Goal: Find contact information: Find contact information

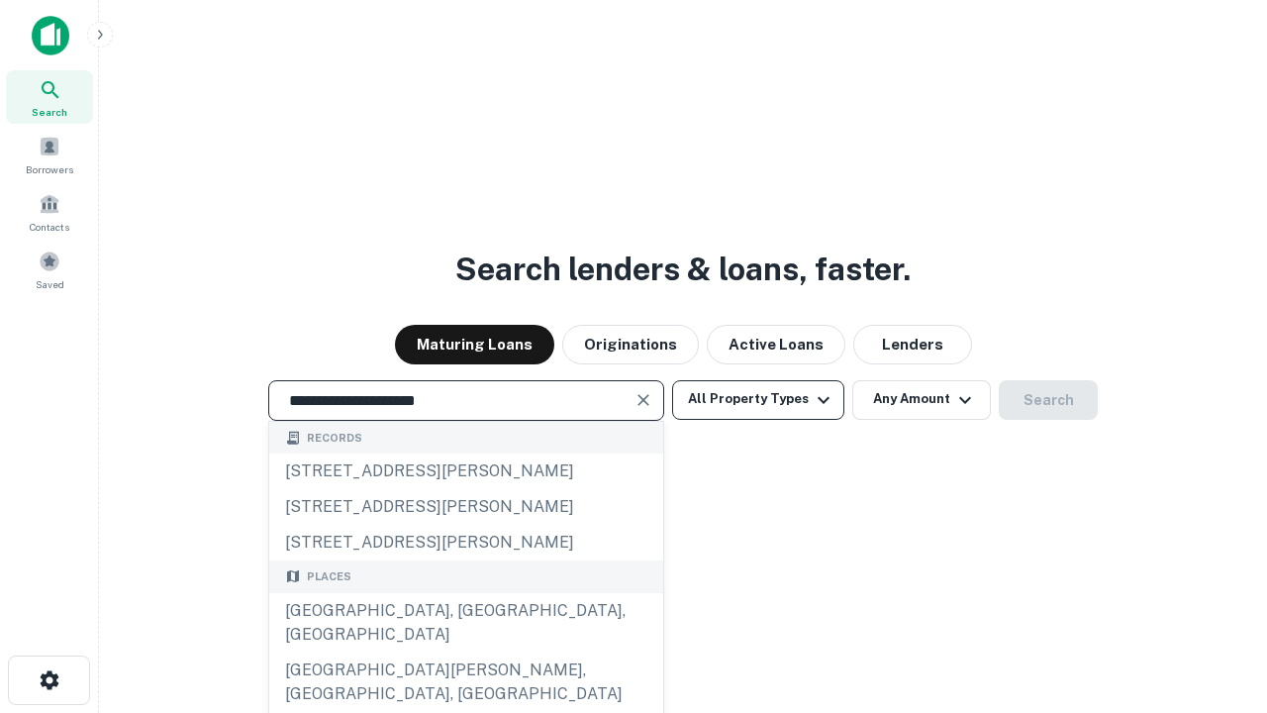
click at [465, 653] on div "[GEOGRAPHIC_DATA], [GEOGRAPHIC_DATA], [GEOGRAPHIC_DATA]" at bounding box center [466, 622] width 394 height 59
type input "**********"
click at [758, 399] on button "All Property Types" at bounding box center [758, 400] width 172 height 40
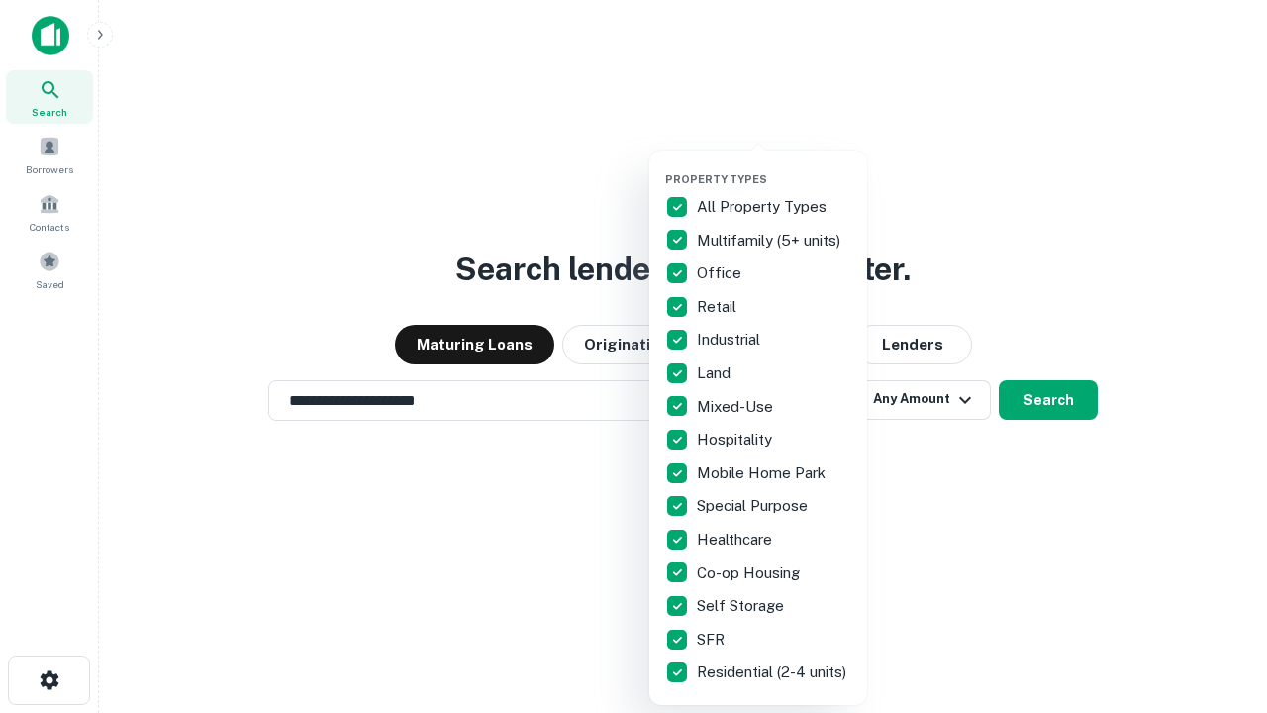
click at [774, 166] on button "button" at bounding box center [774, 166] width 218 height 1
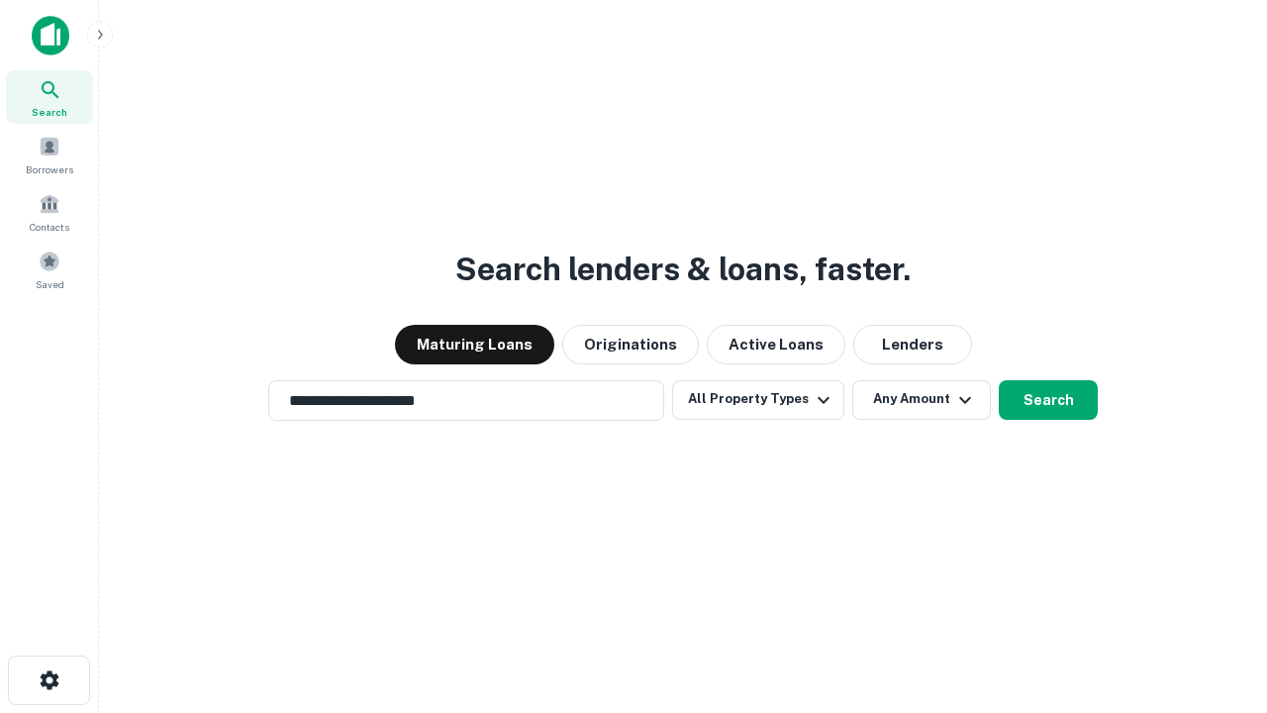
scroll to position [31, 0]
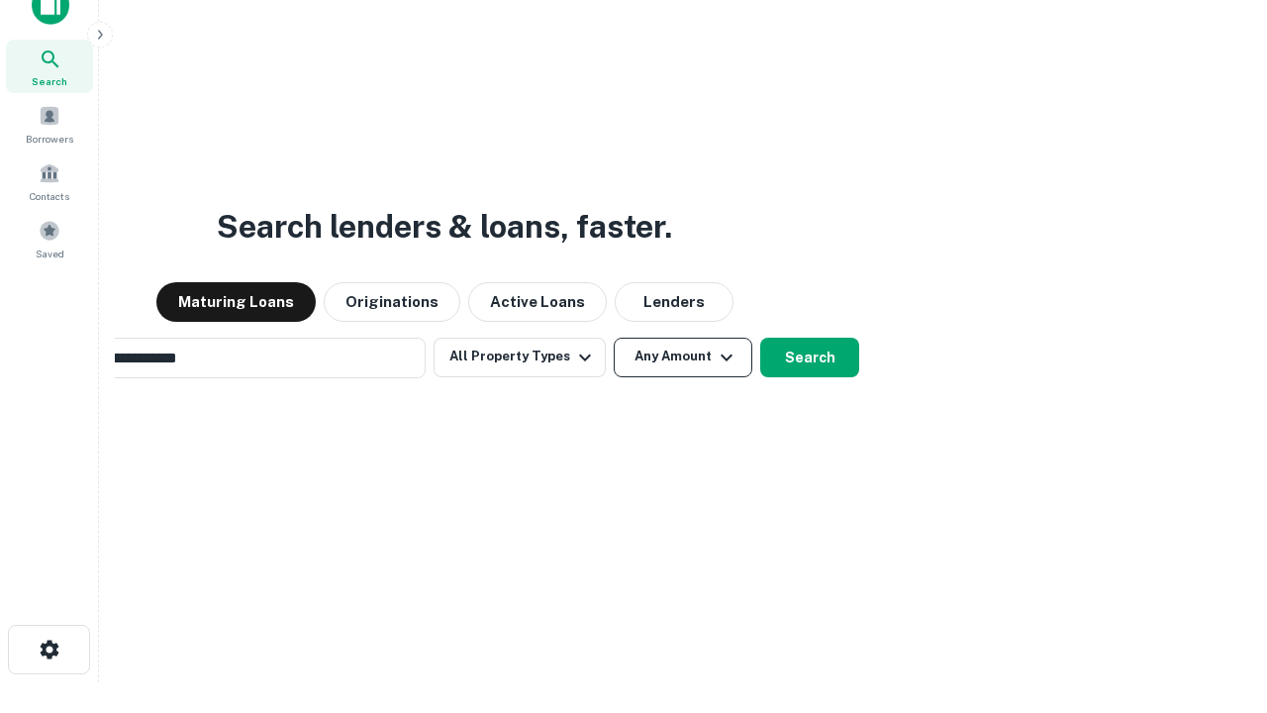
click at [614, 338] on button "Any Amount" at bounding box center [683, 358] width 139 height 40
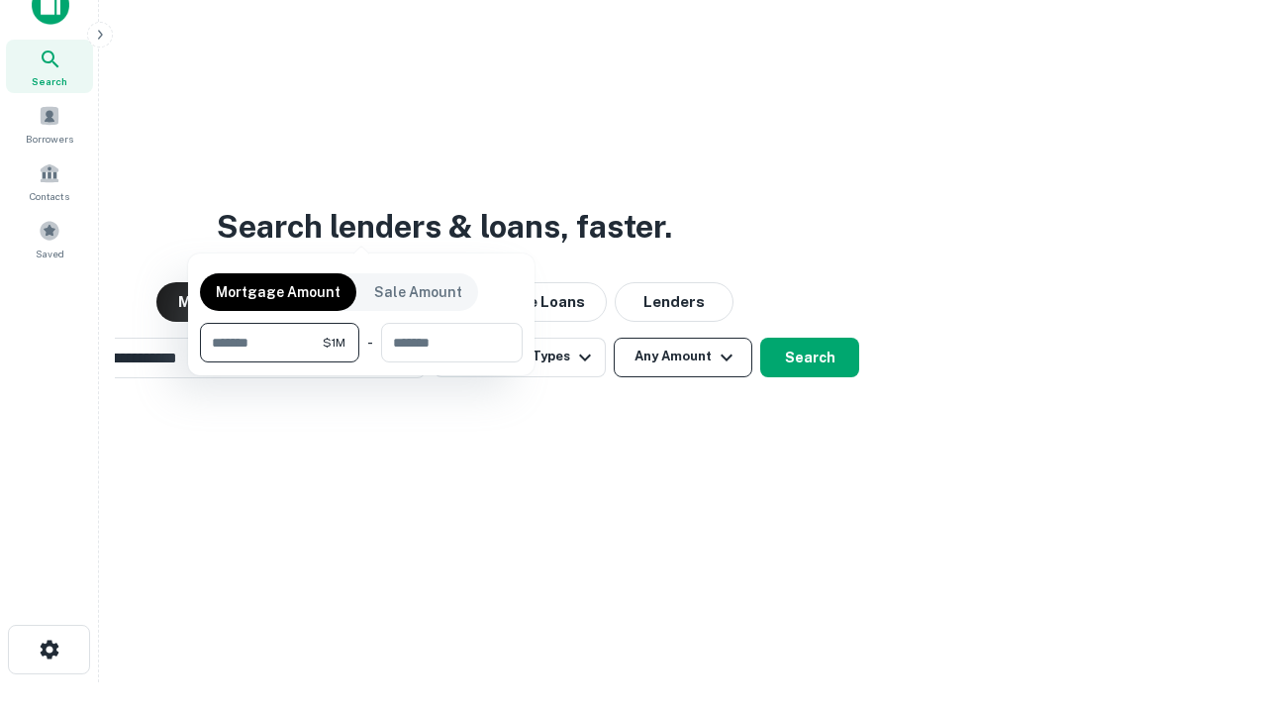
scroll to position [143, 560]
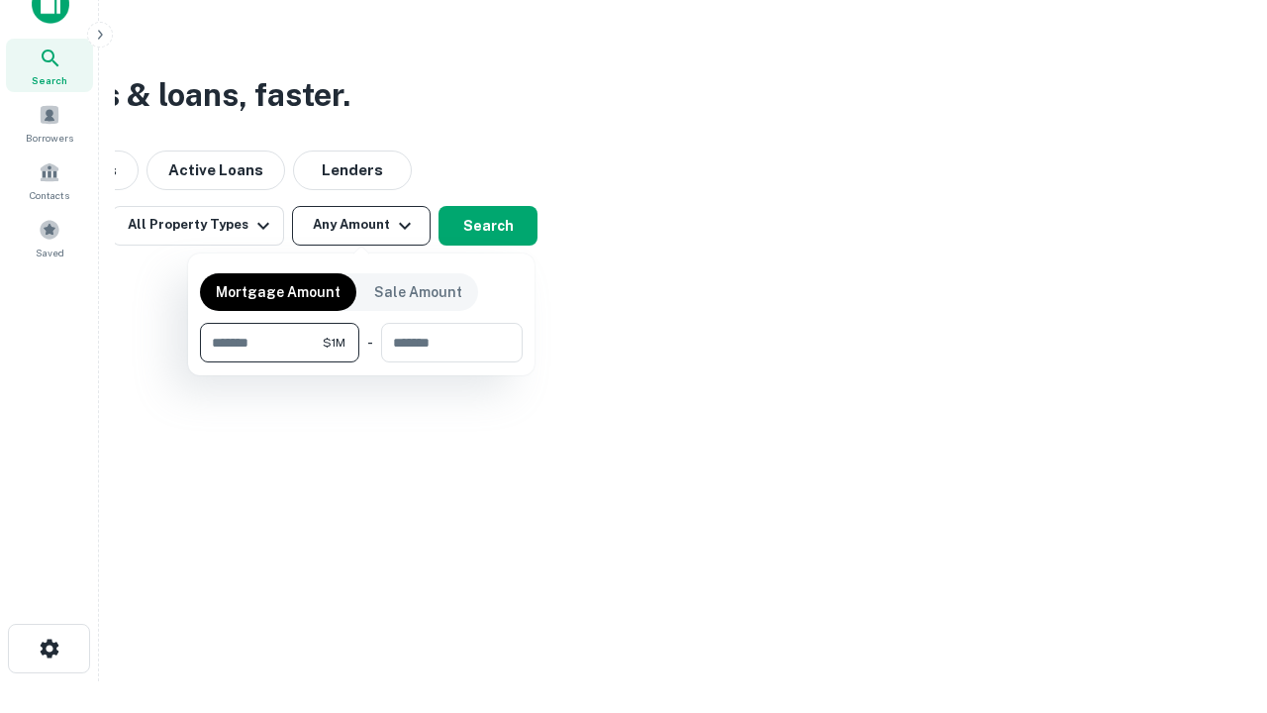
type input "*******"
click at [361, 362] on button "button" at bounding box center [361, 362] width 323 height 1
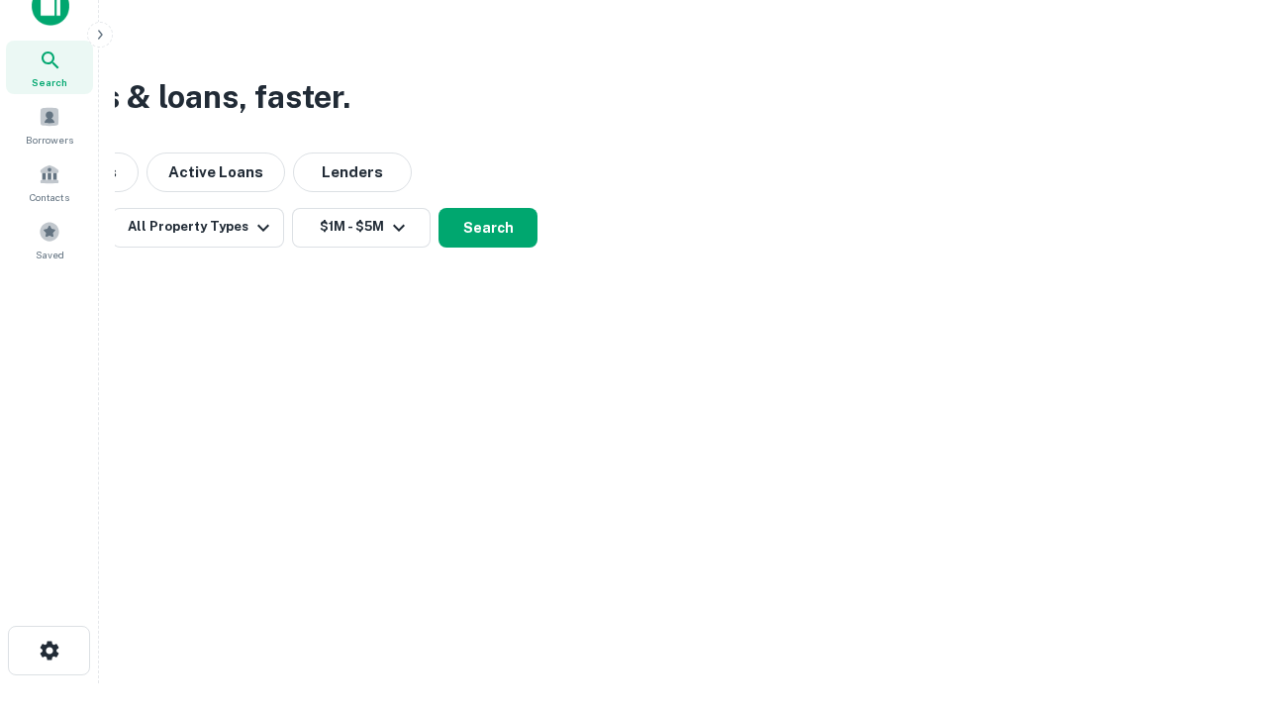
scroll to position [12, 365]
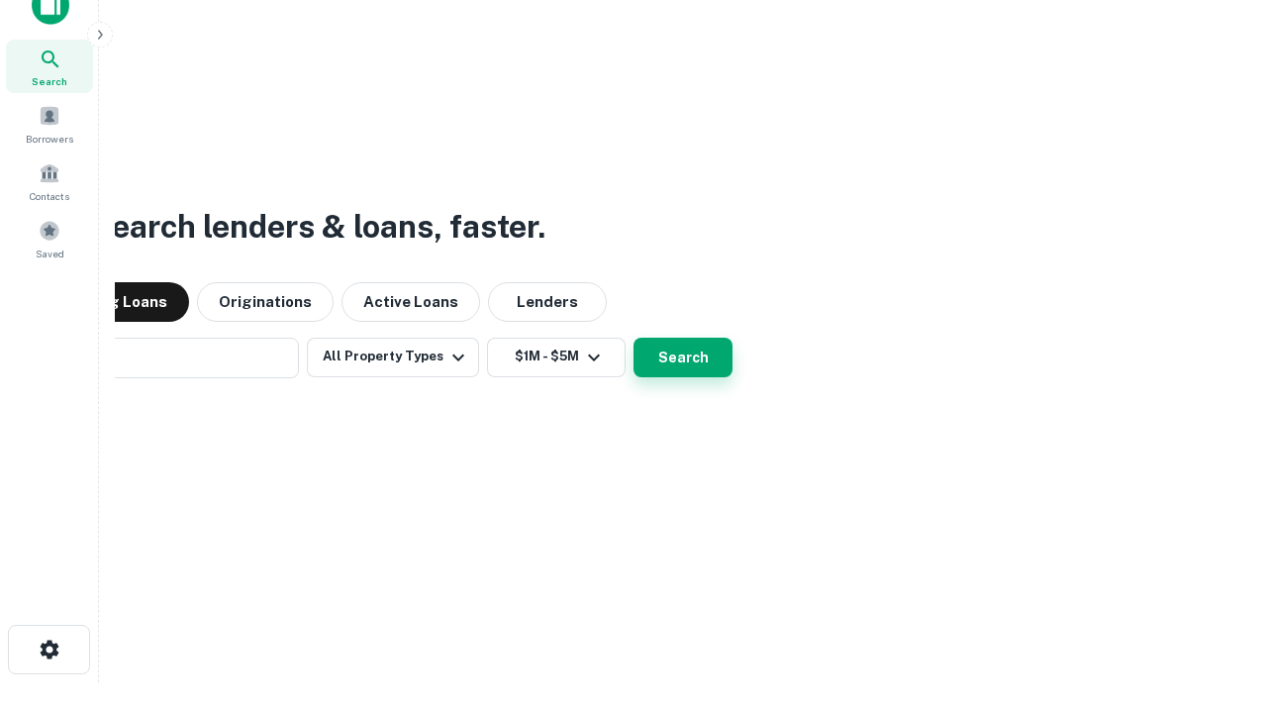
click at [634, 338] on button "Search" at bounding box center [683, 358] width 99 height 40
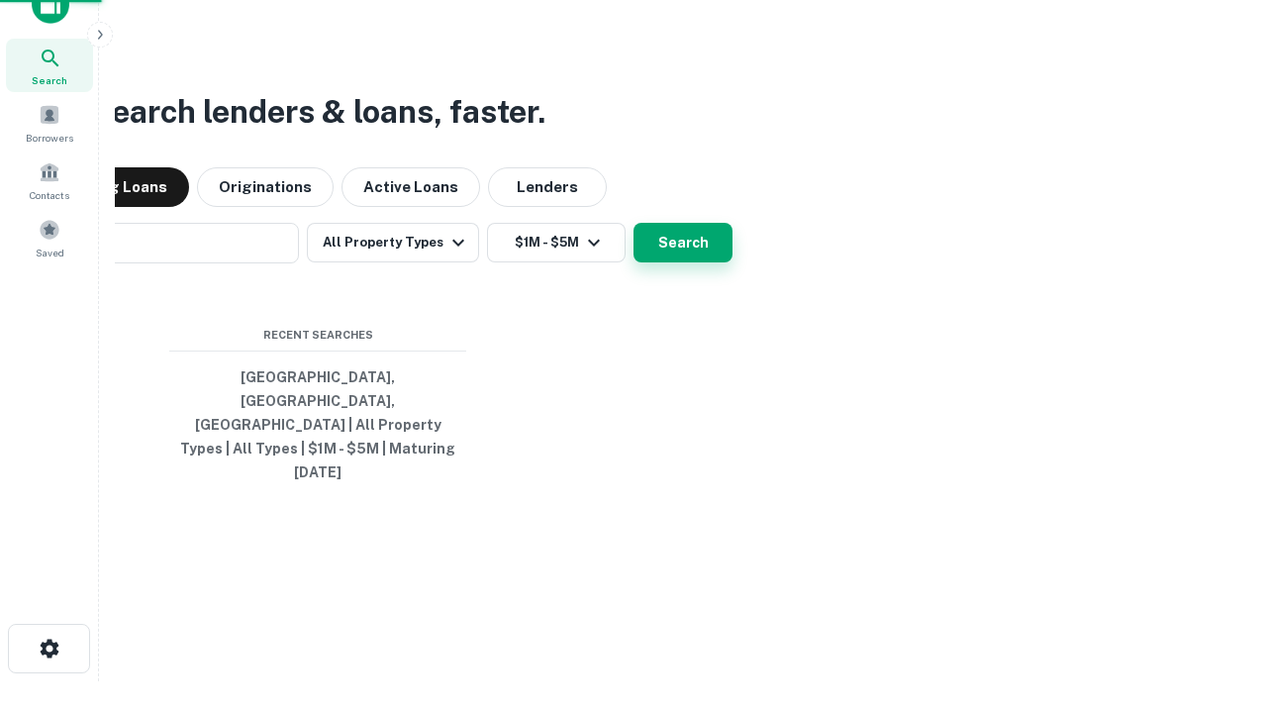
scroll to position [52, 560]
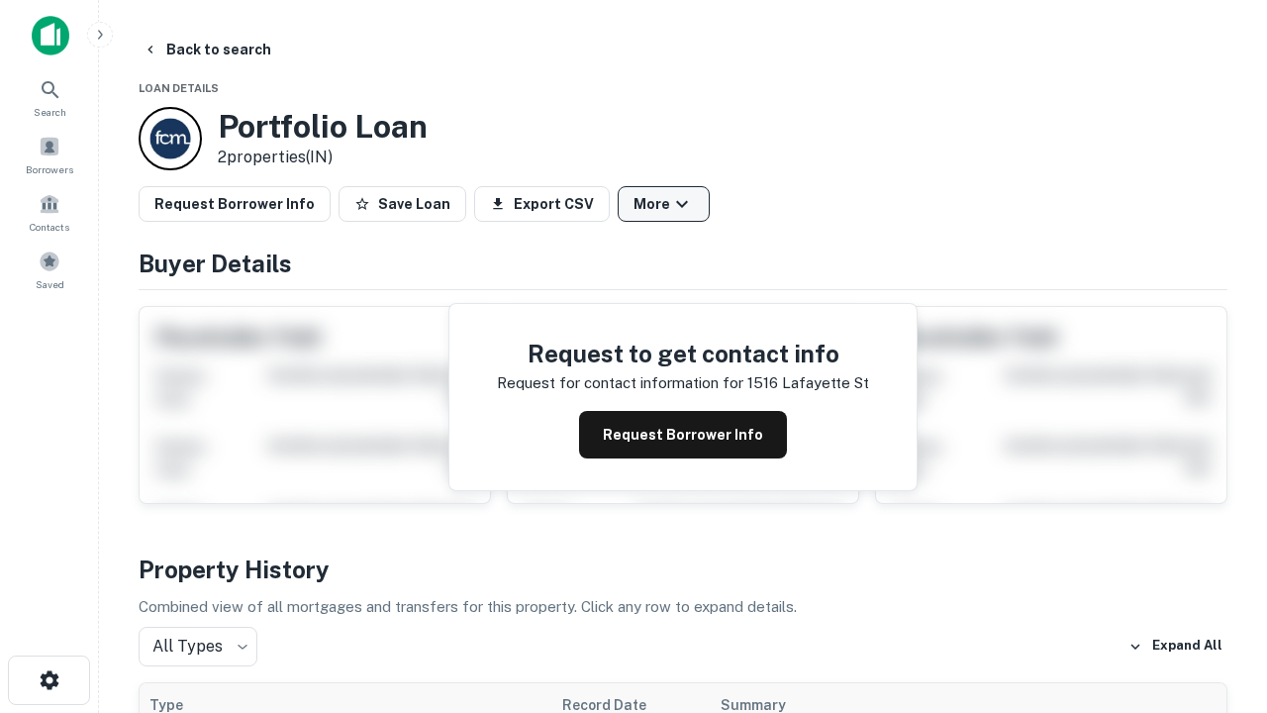
click at [663, 204] on button "More" at bounding box center [664, 204] width 92 height 36
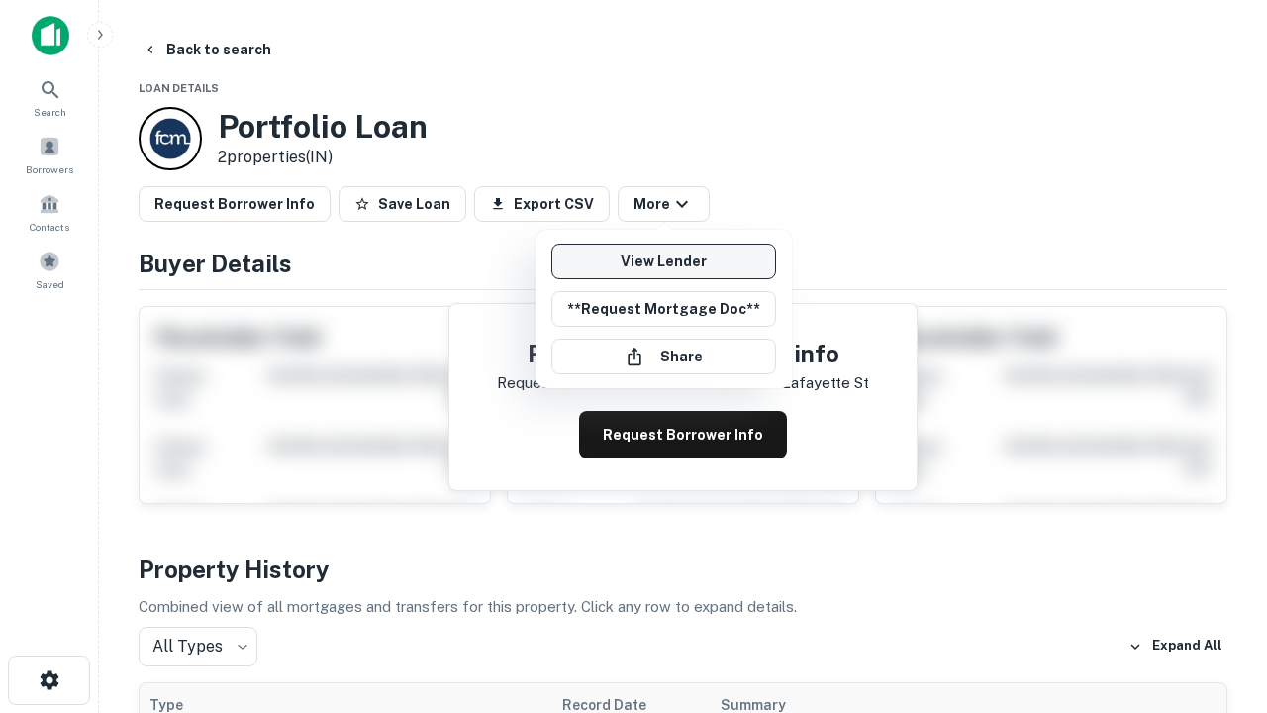
click at [663, 261] on link "View Lender" at bounding box center [664, 262] width 225 height 36
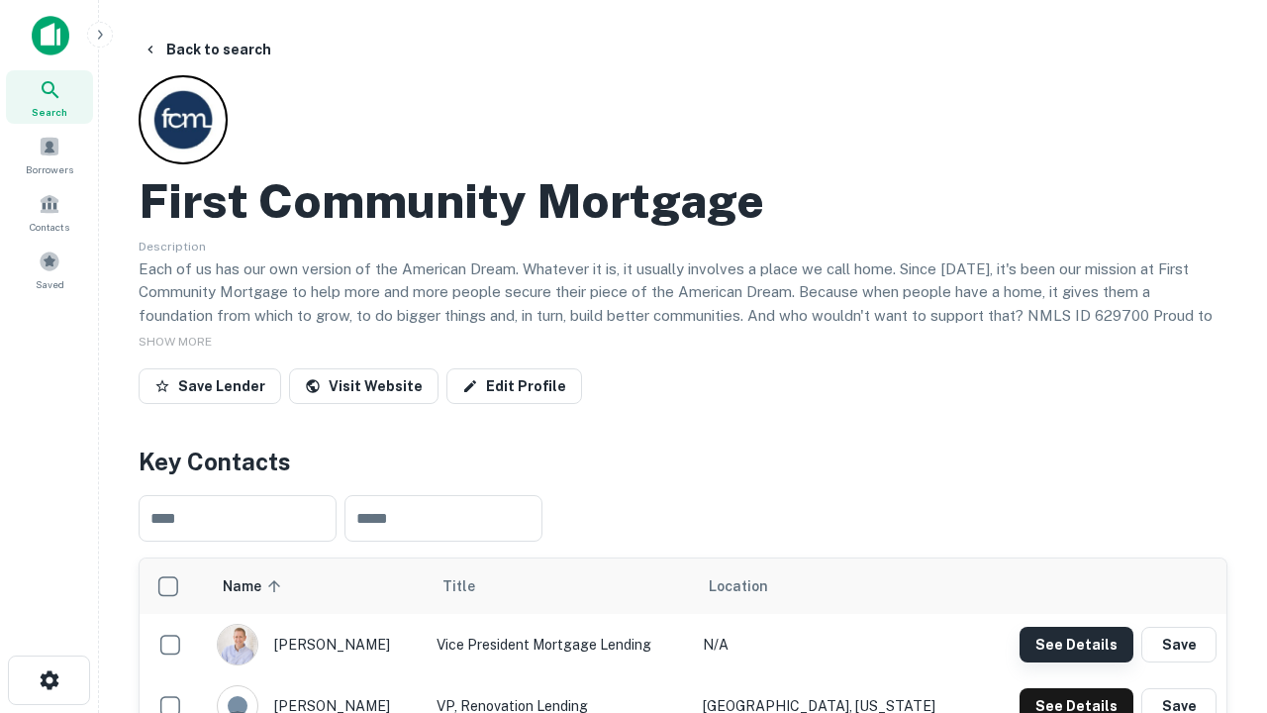
click at [1076, 644] on button "See Details" at bounding box center [1077, 645] width 114 height 36
